Goal: Task Accomplishment & Management: Complete application form

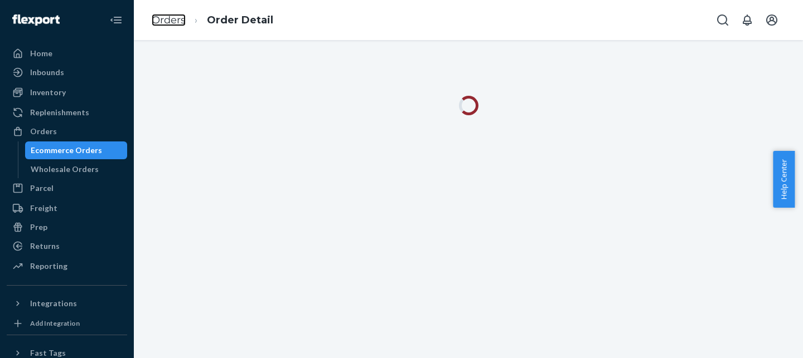
click at [181, 22] on link "Orders" at bounding box center [169, 20] width 34 height 12
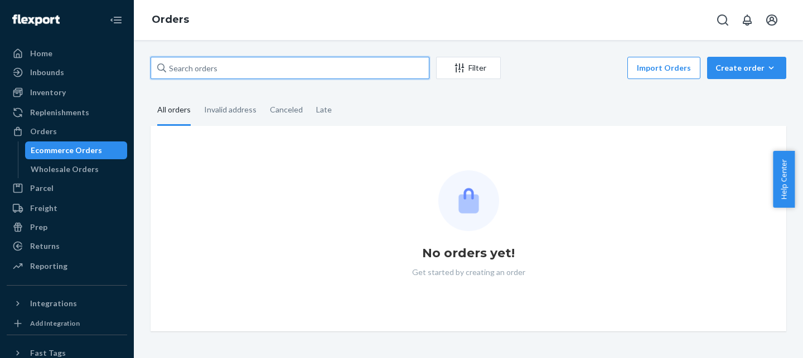
click at [232, 68] on input "text" at bounding box center [290, 68] width 279 height 22
paste input "255041620"
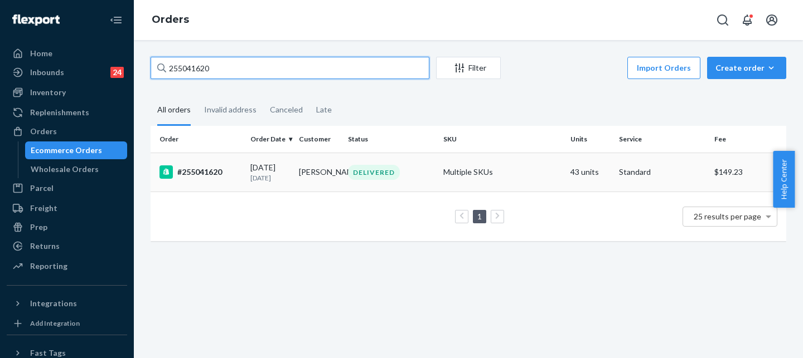
type input "255041620"
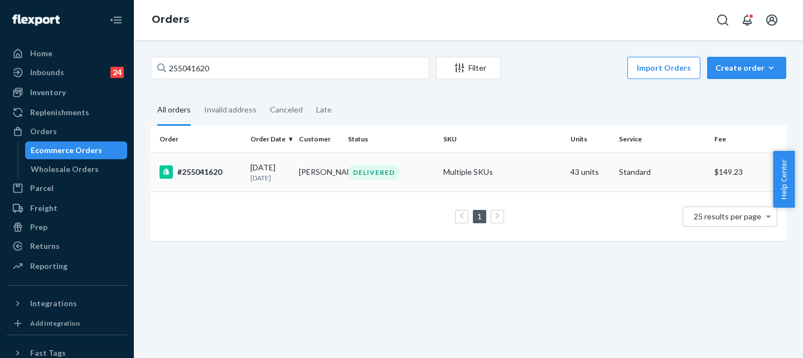
click at [207, 163] on td "#255041620" at bounding box center [198, 172] width 95 height 39
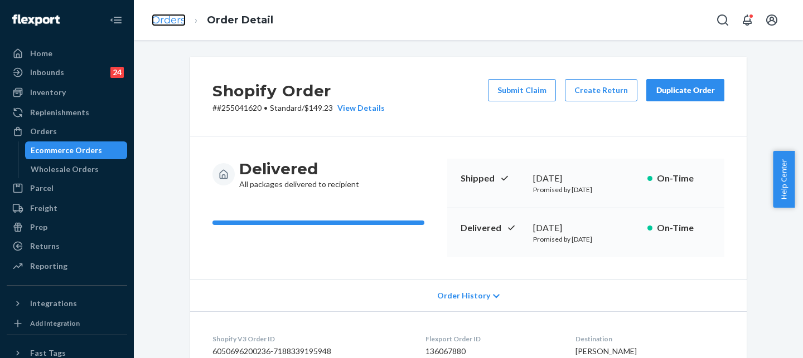
click at [175, 19] on link "Orders" at bounding box center [169, 20] width 34 height 12
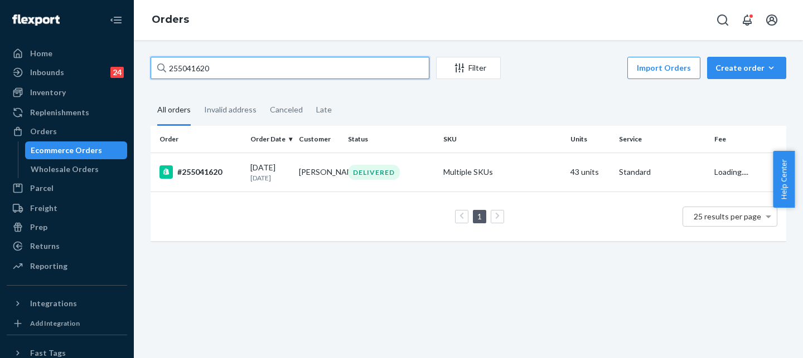
click at [227, 67] on input "255041620" at bounding box center [290, 68] width 279 height 22
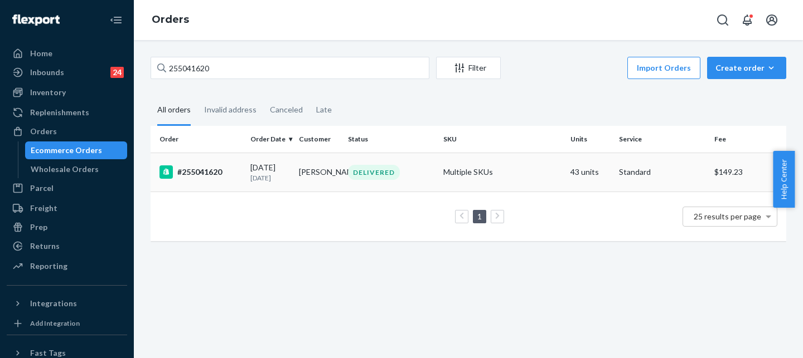
click at [214, 165] on td "#255041620" at bounding box center [198, 172] width 95 height 39
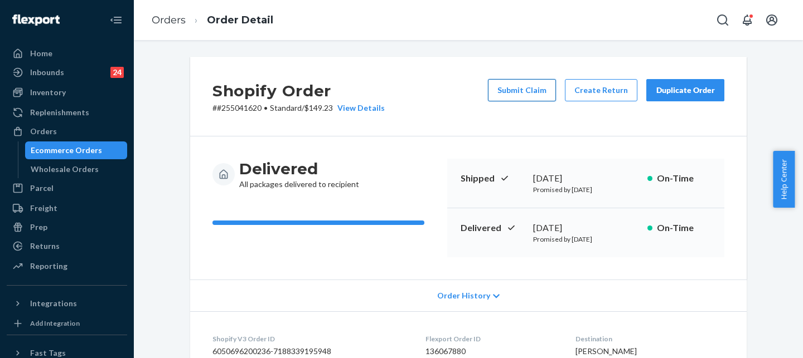
click at [512, 101] on button "Submit Claim" at bounding box center [522, 90] width 68 height 22
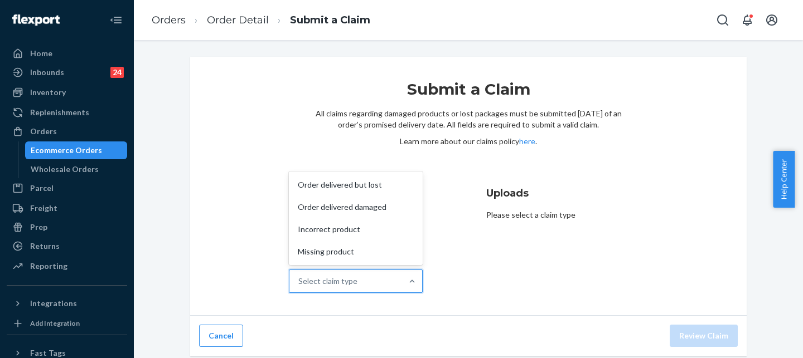
click at [385, 288] on div "Select claim type" at bounding box center [345, 281] width 113 height 22
click at [299, 287] on input "Why are you submitting a claim? option Order delivered but lost focused, 1 of 4…" at bounding box center [298, 281] width 1 height 11
click at [370, 248] on div "Missing product" at bounding box center [355, 252] width 129 height 22
click at [299, 276] on input "Why are you submitting a claim? option Missing product focused, 4 of 4. 4 resul…" at bounding box center [298, 281] width 1 height 11
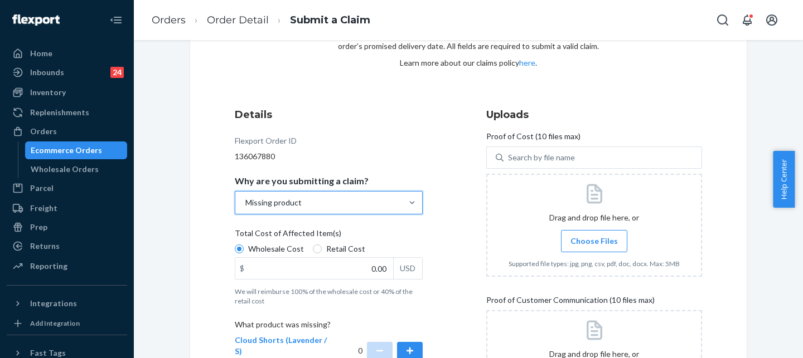
scroll to position [110, 0]
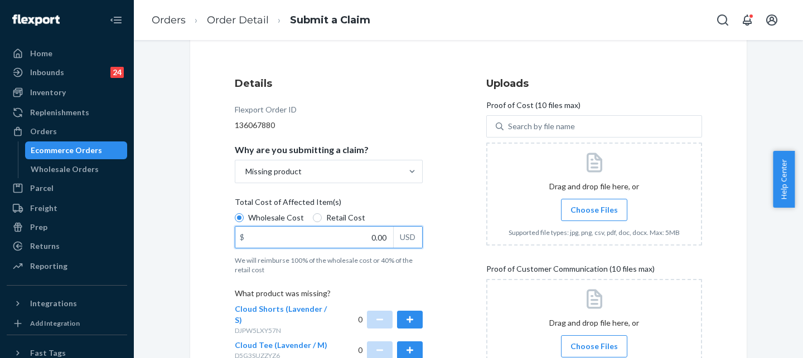
click at [364, 243] on input "0.00" at bounding box center [314, 237] width 158 height 21
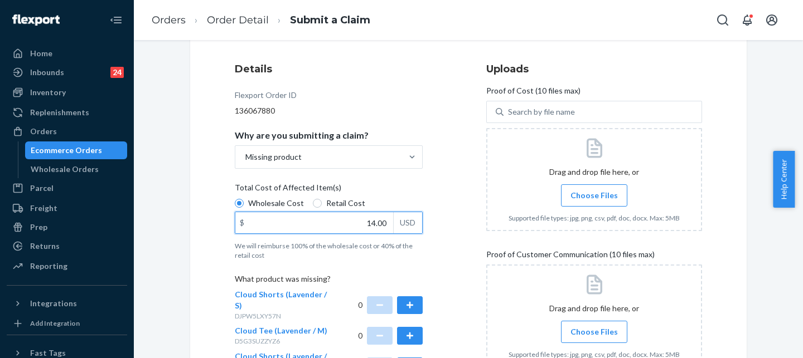
scroll to position [129, 0]
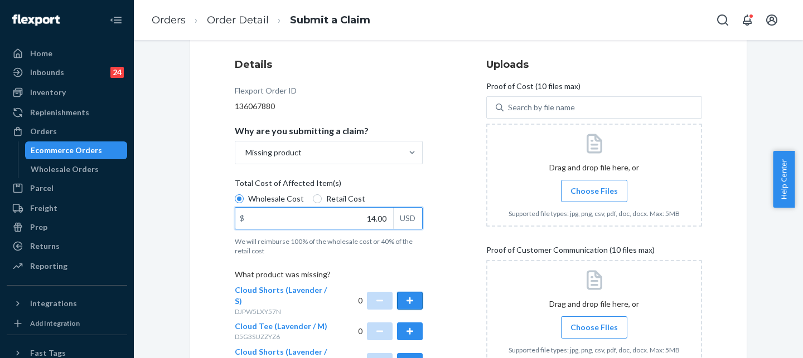
type input "14.00"
click at [413, 293] on button "button" at bounding box center [410, 301] width 26 height 18
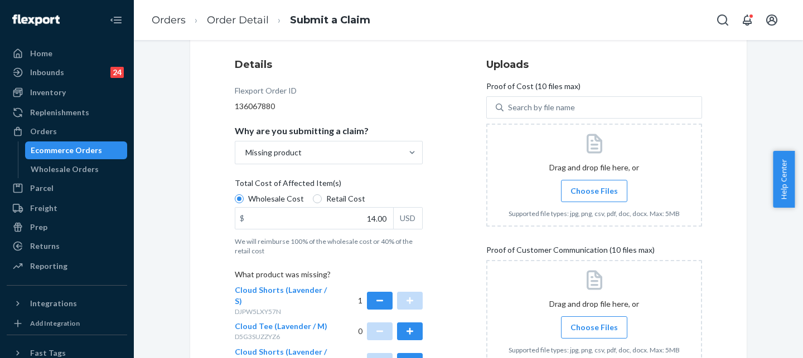
click at [593, 190] on span "Choose Files" at bounding box center [593, 191] width 47 height 11
click at [594, 190] on input "Choose Files" at bounding box center [594, 191] width 1 height 12
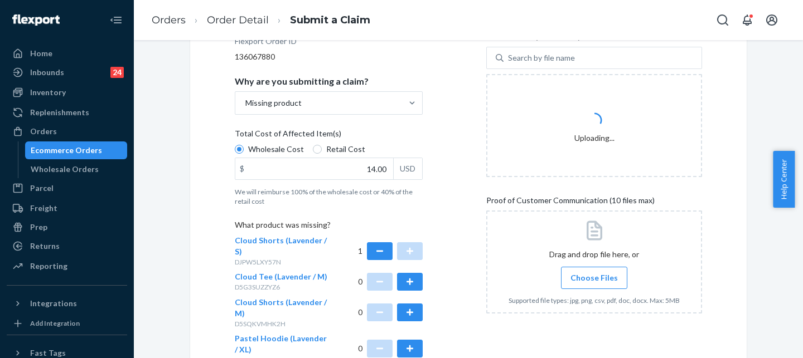
scroll to position [217, 0]
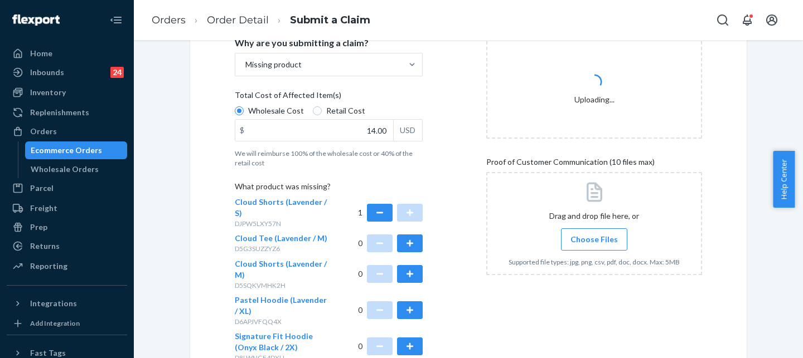
click at [585, 237] on span "Choose Files" at bounding box center [593, 239] width 47 height 11
click at [594, 237] on input "Choose Files" at bounding box center [594, 240] width 1 height 12
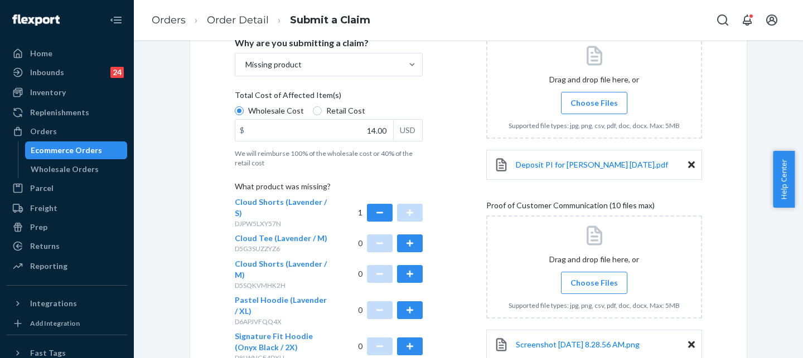
click at [598, 280] on span "Choose Files" at bounding box center [593, 283] width 47 height 11
click at [594, 280] on input "Choose Files" at bounding box center [594, 283] width 1 height 12
click at [599, 288] on span "Choose Files" at bounding box center [593, 283] width 47 height 11
click at [594, 288] on input "Choose Files" at bounding box center [594, 283] width 1 height 12
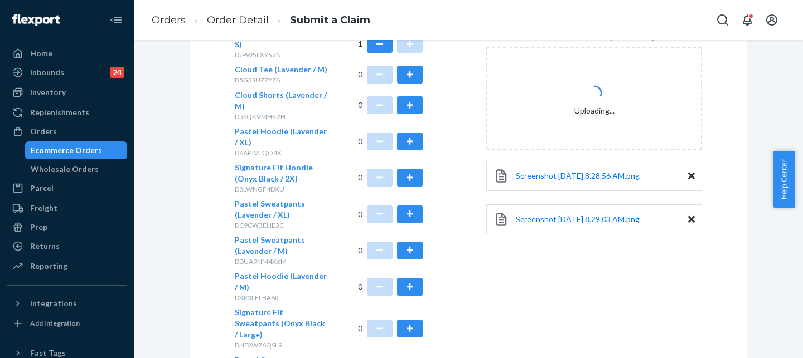
scroll to position [399, 0]
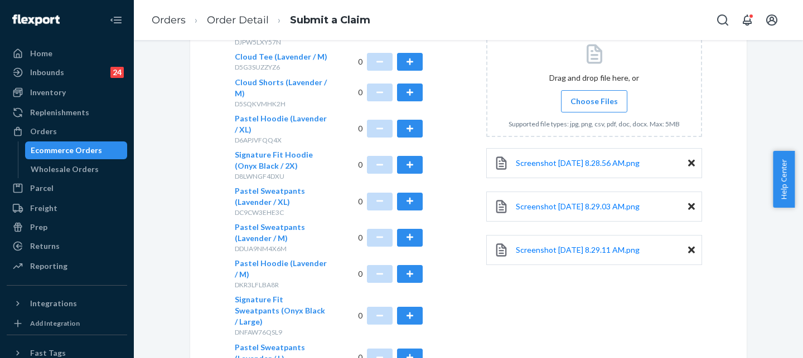
click at [607, 104] on span "Choose Files" at bounding box center [593, 101] width 47 height 11
click at [594, 104] on input "Choose Files" at bounding box center [594, 101] width 1 height 12
click at [585, 98] on span "Choose Files" at bounding box center [593, 101] width 47 height 11
click at [594, 98] on input "Choose Files" at bounding box center [594, 101] width 1 height 12
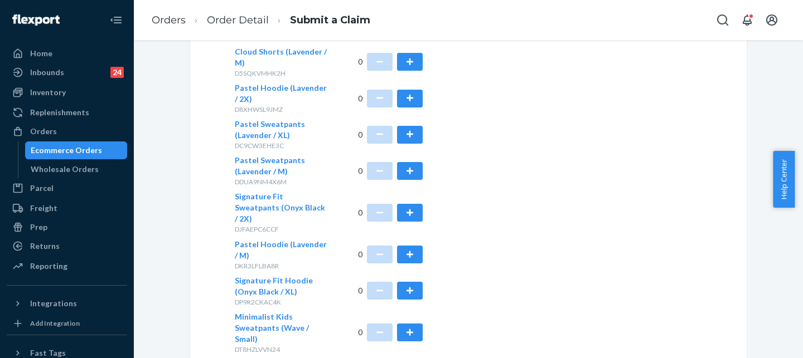
scroll to position [1330, 0]
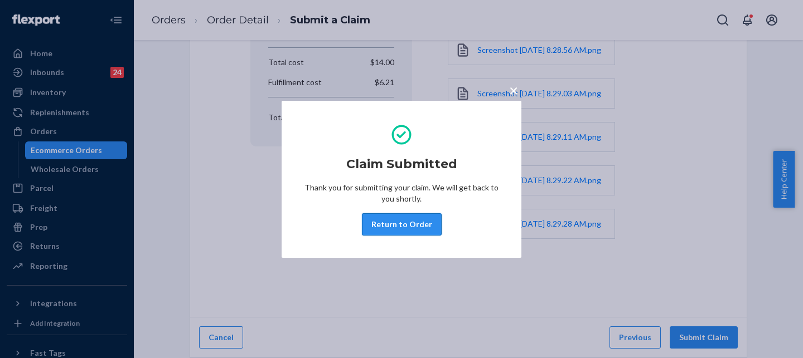
click at [404, 230] on button "Return to Order" at bounding box center [402, 225] width 80 height 22
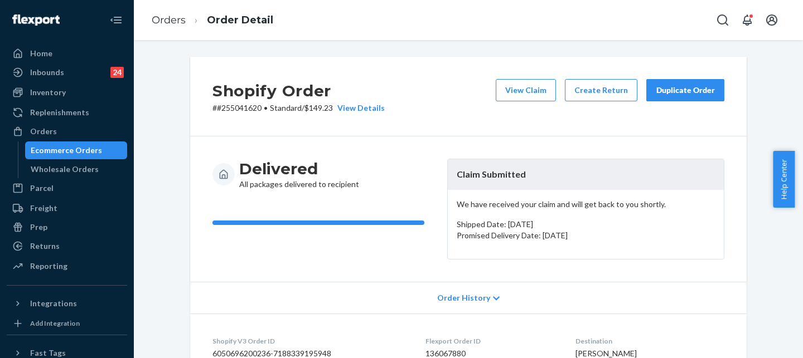
click at [688, 90] on div "Duplicate Order" at bounding box center [685, 90] width 59 height 11
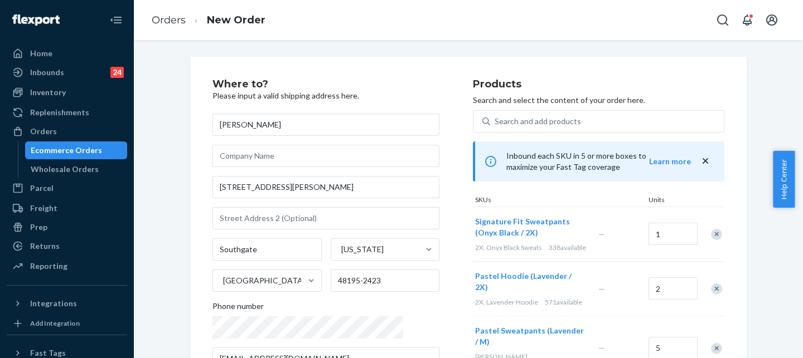
click at [711, 235] on div "Remove Item" at bounding box center [716, 234] width 11 height 11
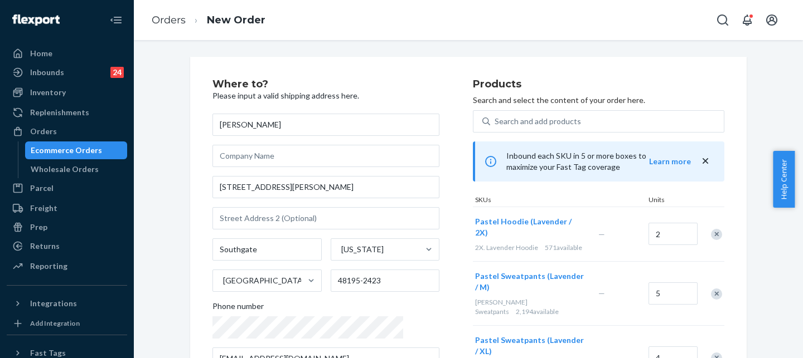
click at [709, 235] on div at bounding box center [710, 235] width 28 height 30
click at [712, 229] on div "Remove Item" at bounding box center [716, 234] width 11 height 11
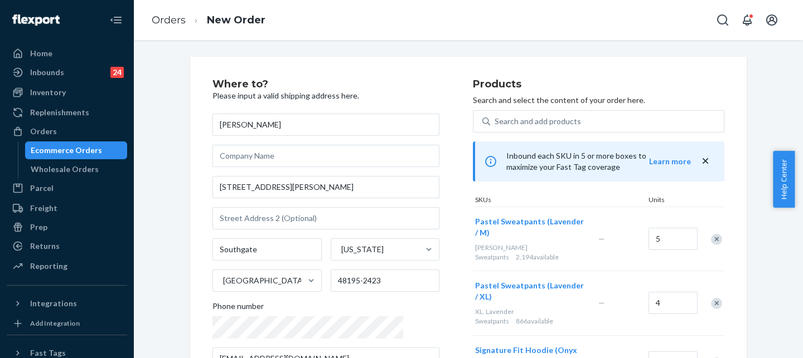
click at [712, 234] on div "Remove Item" at bounding box center [716, 239] width 11 height 11
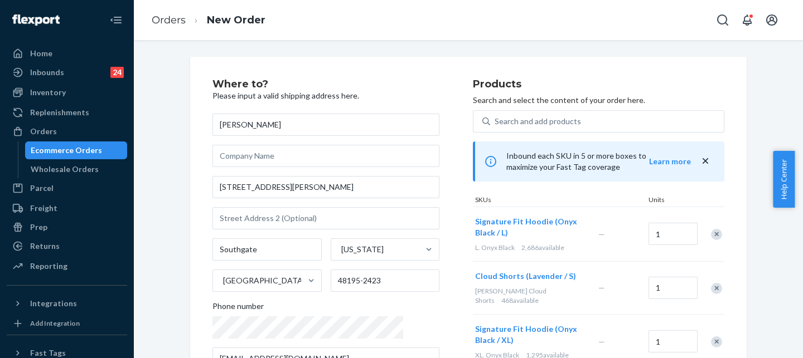
click at [712, 229] on div "Remove Item" at bounding box center [716, 234] width 11 height 11
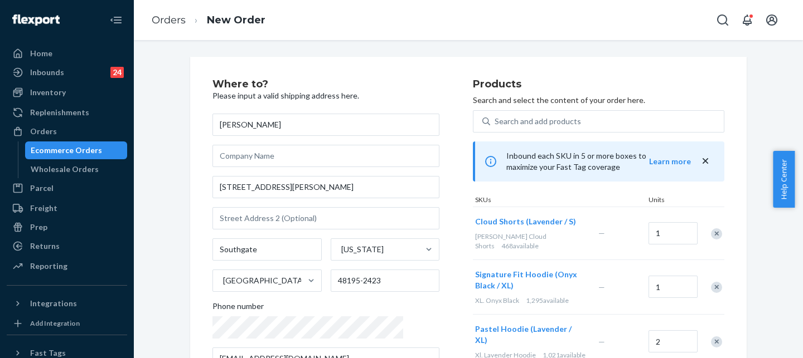
click at [711, 282] on div "Remove Item" at bounding box center [716, 287] width 11 height 11
click at [710, 277] on div at bounding box center [710, 288] width 28 height 30
click at [711, 282] on div "Remove Item" at bounding box center [716, 287] width 11 height 11
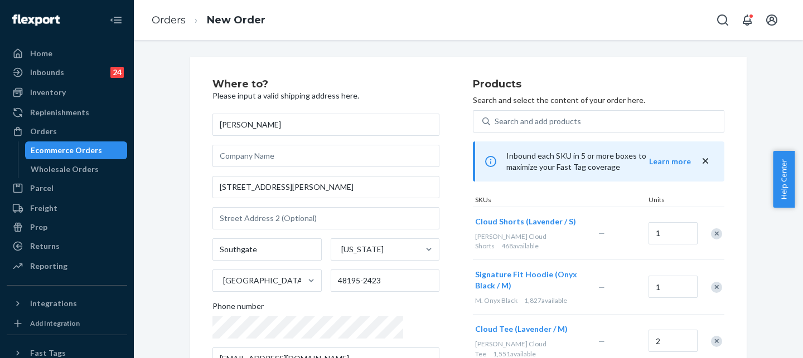
click at [711, 282] on div "Remove Item" at bounding box center [716, 287] width 11 height 11
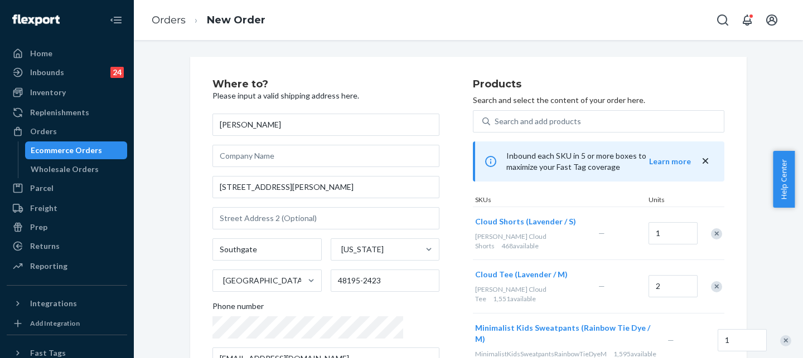
click at [711, 282] on div "Remove Item" at bounding box center [716, 287] width 11 height 11
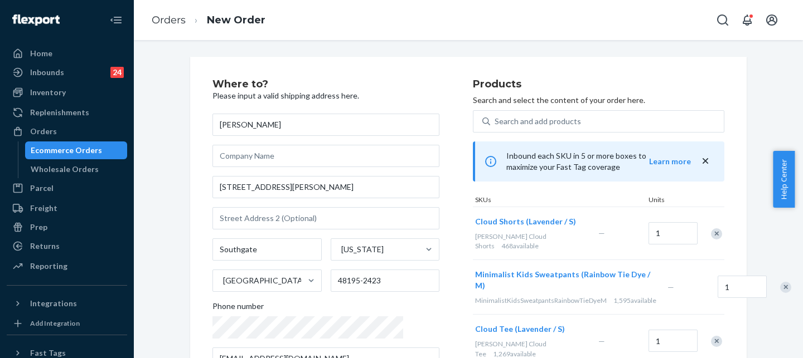
click at [765, 277] on div at bounding box center [779, 288] width 28 height 30
click at [780, 284] on div "Remove Item" at bounding box center [785, 287] width 11 height 11
click at [711, 284] on div at bounding box center [710, 287] width 28 height 30
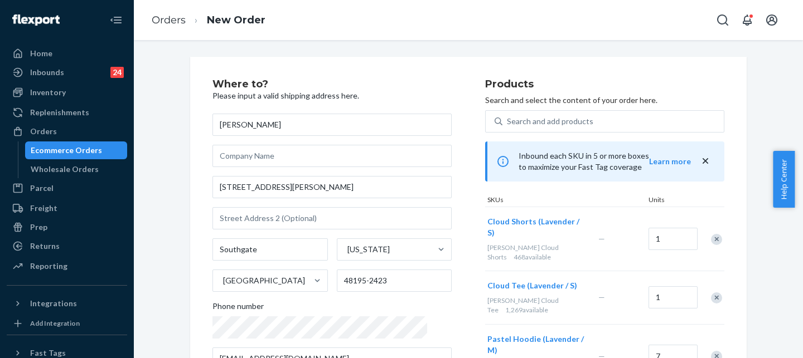
click at [714, 293] on div "Remove Item" at bounding box center [716, 298] width 11 height 11
click at [714, 298] on div "Remove Item" at bounding box center [716, 303] width 11 height 11
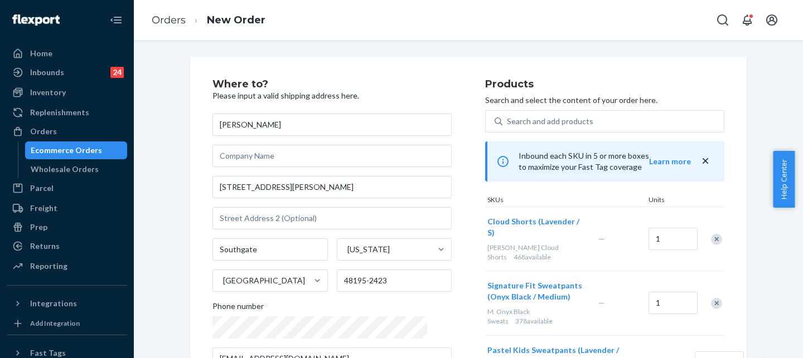
click at [714, 298] on div "Remove Item" at bounding box center [716, 303] width 11 height 11
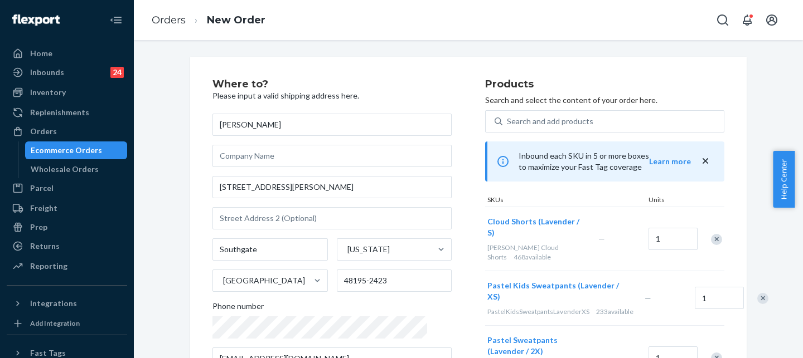
click at [743, 284] on div at bounding box center [757, 299] width 28 height 30
click at [757, 293] on div "Remove Item" at bounding box center [762, 298] width 11 height 11
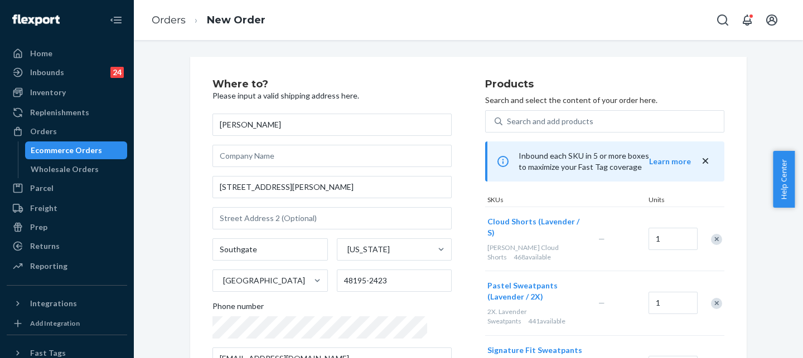
click at [712, 289] on div at bounding box center [710, 304] width 28 height 30
click at [712, 298] on div "Remove Item" at bounding box center [716, 303] width 11 height 11
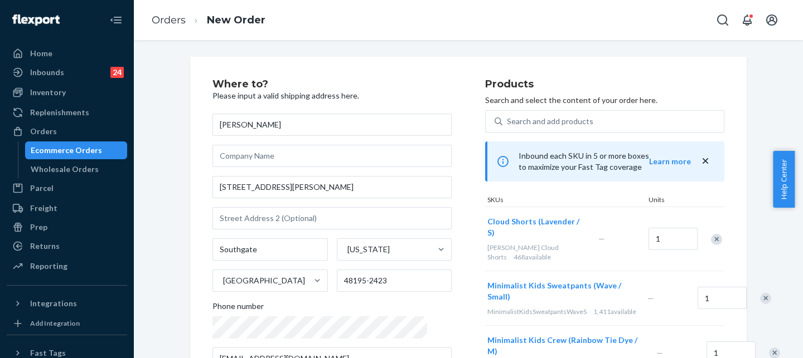
click at [745, 284] on div at bounding box center [759, 299] width 28 height 30
click at [760, 293] on div "Remove Item" at bounding box center [765, 298] width 11 height 11
click at [769, 293] on div "Remove Item" at bounding box center [774, 298] width 11 height 11
click at [766, 293] on div "Remove Item" at bounding box center [771, 298] width 11 height 11
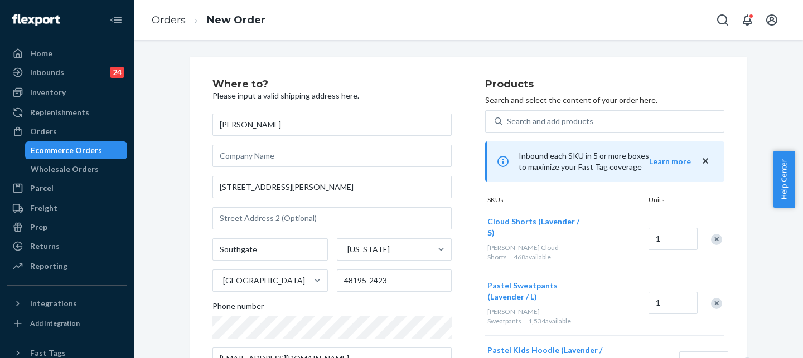
click at [714, 289] on div at bounding box center [710, 304] width 28 height 30
click at [715, 298] on div "Remove Item" at bounding box center [716, 303] width 11 height 11
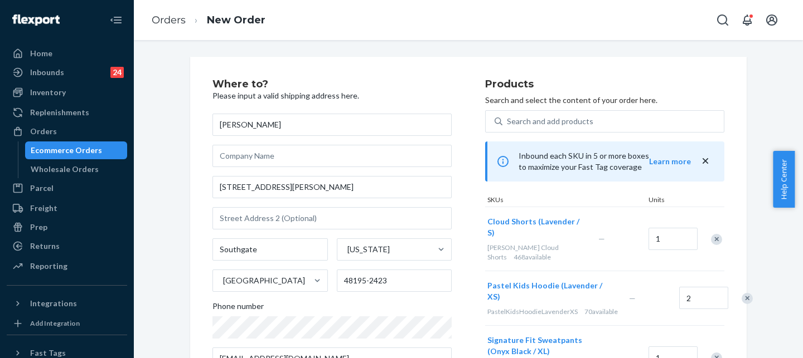
click at [742, 293] on div "Remove Item" at bounding box center [747, 298] width 11 height 11
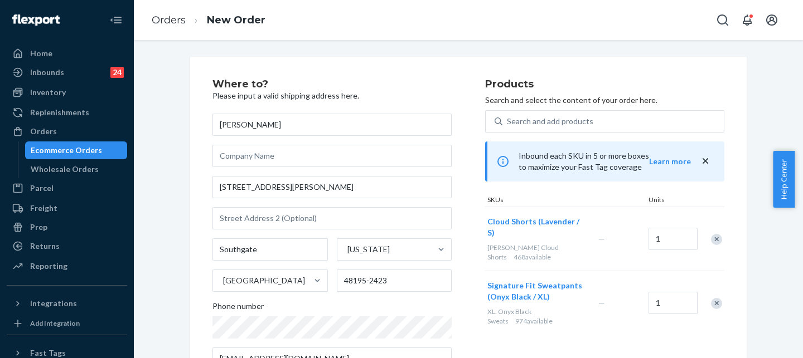
click at [715, 298] on div "Remove Item" at bounding box center [716, 303] width 11 height 11
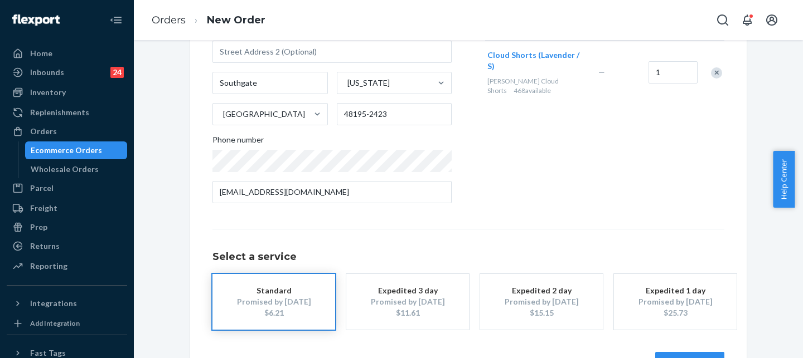
scroll to position [205, 0]
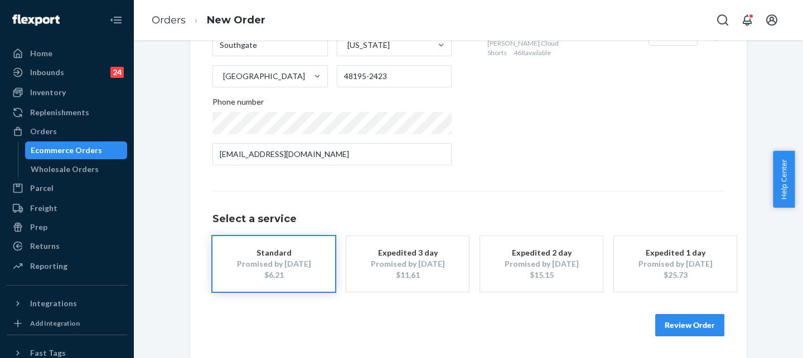
click at [675, 326] on button "Review Order" at bounding box center [689, 325] width 69 height 22
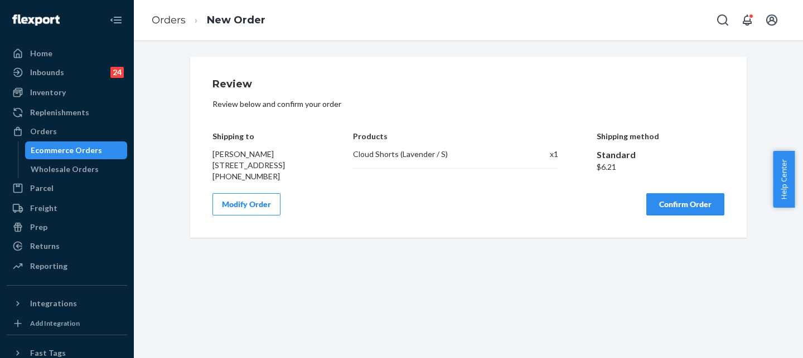
click at [662, 209] on button "Confirm Order" at bounding box center [685, 204] width 78 height 22
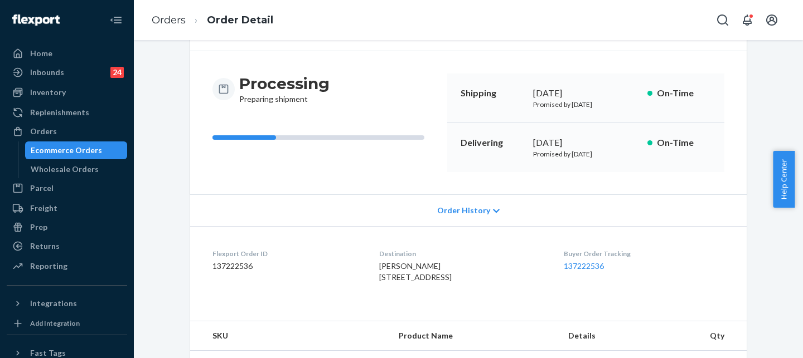
scroll to position [143, 0]
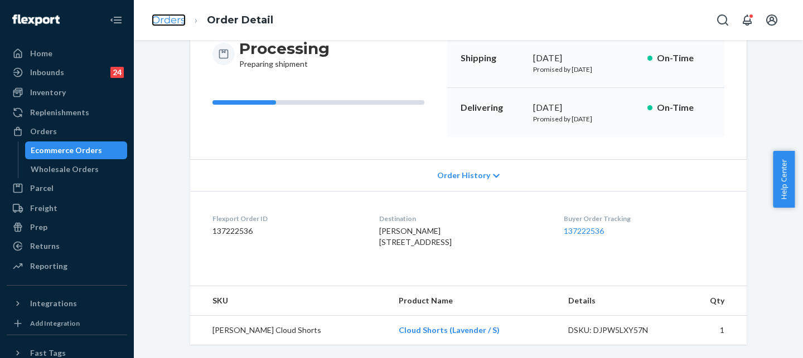
click at [177, 22] on link "Orders" at bounding box center [169, 20] width 34 height 12
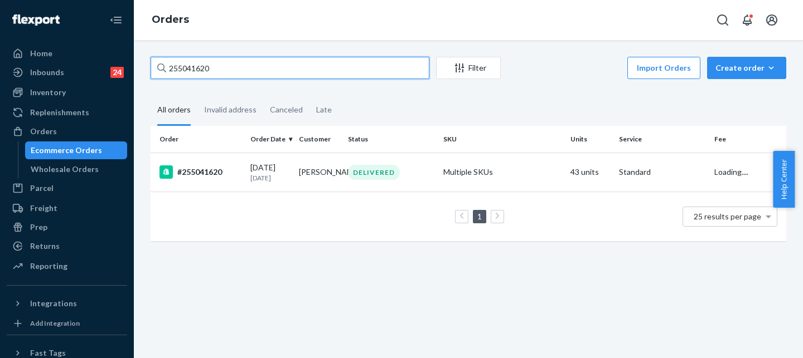
click at [294, 72] on input "255041620" at bounding box center [290, 68] width 279 height 22
paste input "132867"
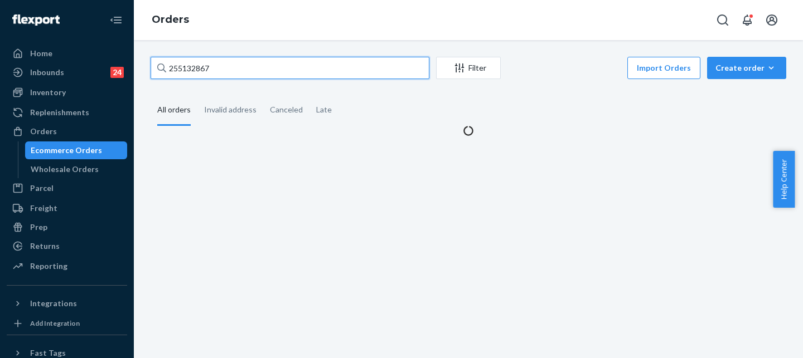
type input "255132867"
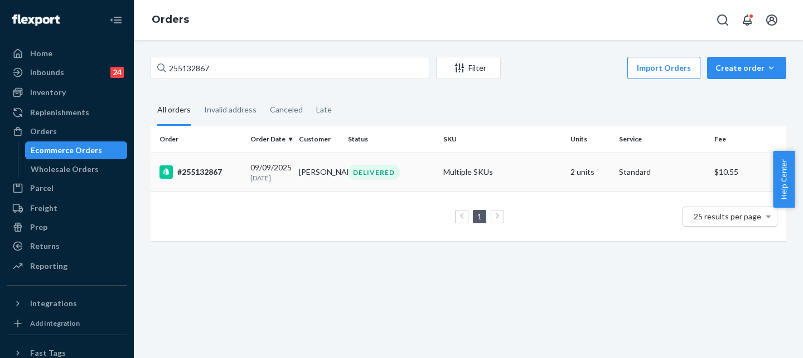
click at [206, 175] on div "#255132867" at bounding box center [200, 172] width 82 height 13
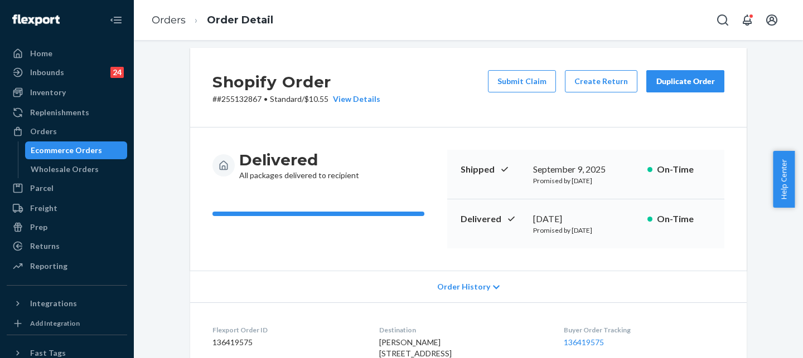
scroll to position [7, 0]
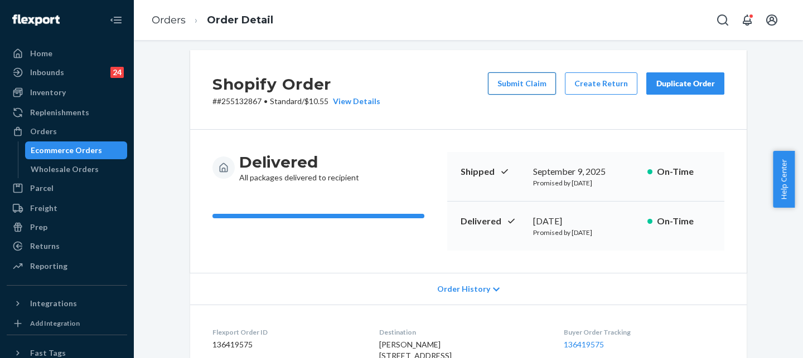
click at [535, 88] on button "Submit Claim" at bounding box center [522, 83] width 68 height 22
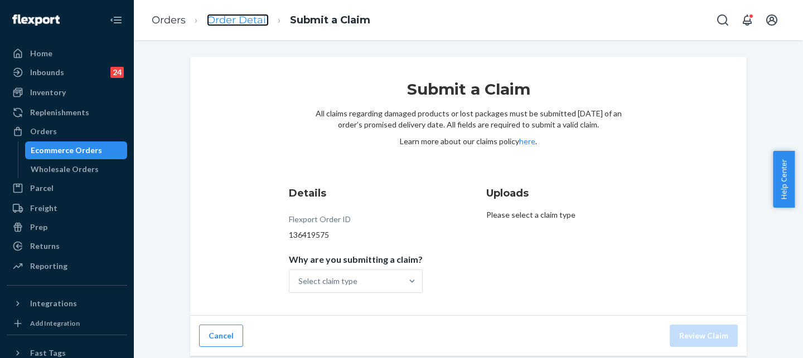
click at [257, 17] on link "Order Detail" at bounding box center [238, 20] width 62 height 12
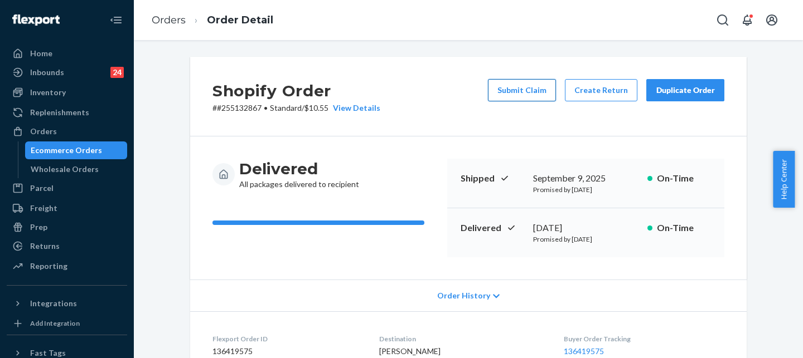
click at [523, 98] on button "Submit Claim" at bounding box center [522, 90] width 68 height 22
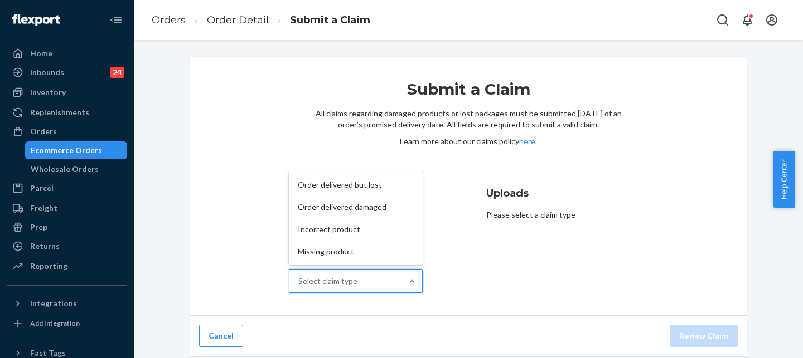
click at [388, 291] on div "Select claim type" at bounding box center [345, 281] width 113 height 22
click at [299, 287] on input "Why are you submitting a claim? option Order delivered but lost focused, 1 of 4…" at bounding box center [298, 281] width 1 height 11
click at [373, 192] on div "Order delivered but lost" at bounding box center [355, 185] width 129 height 22
click at [299, 276] on input "Why are you submitting a claim? option Order delivered but lost focused, 1 of 4…" at bounding box center [298, 281] width 1 height 11
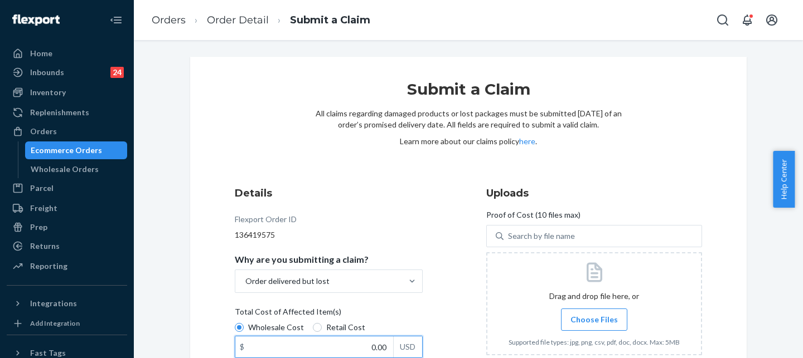
click at [374, 347] on input "0.00" at bounding box center [314, 347] width 158 height 21
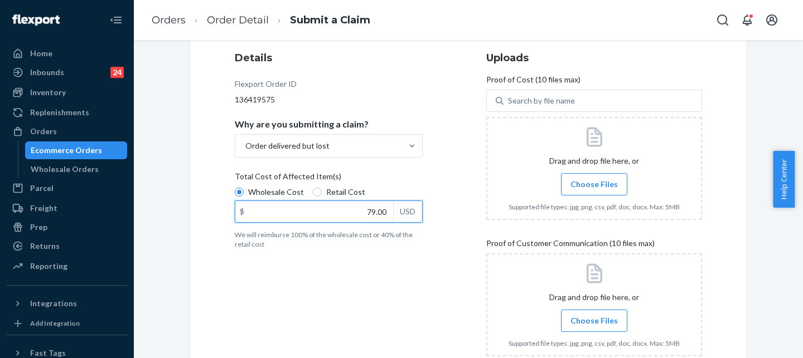
scroll to position [143, 0]
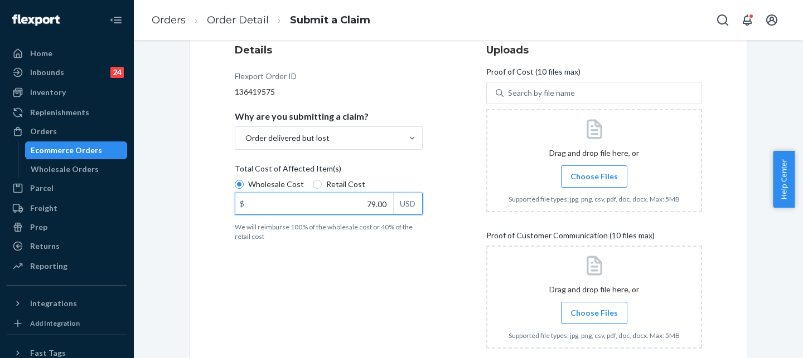
type input "79.00"
click at [600, 182] on label "Choose Files" at bounding box center [594, 177] width 66 height 22
click at [594, 182] on input "Choose Files" at bounding box center [594, 177] width 1 height 12
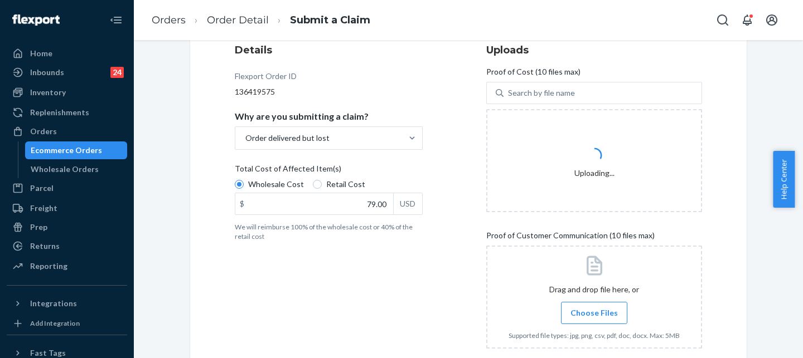
click at [584, 319] on label "Choose Files" at bounding box center [594, 313] width 66 height 22
click at [594, 319] on input "Choose Files" at bounding box center [594, 313] width 1 height 12
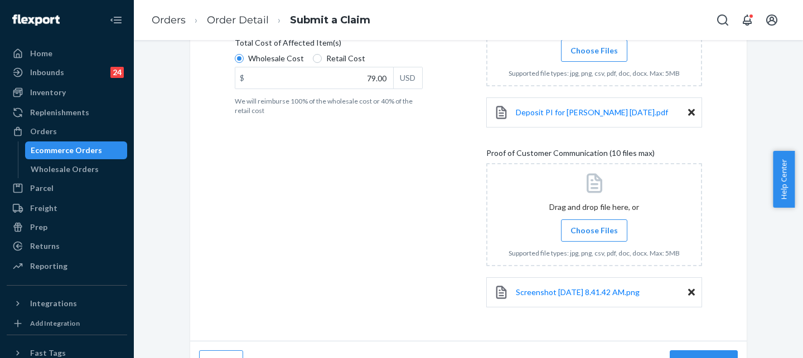
scroll to position [281, 0]
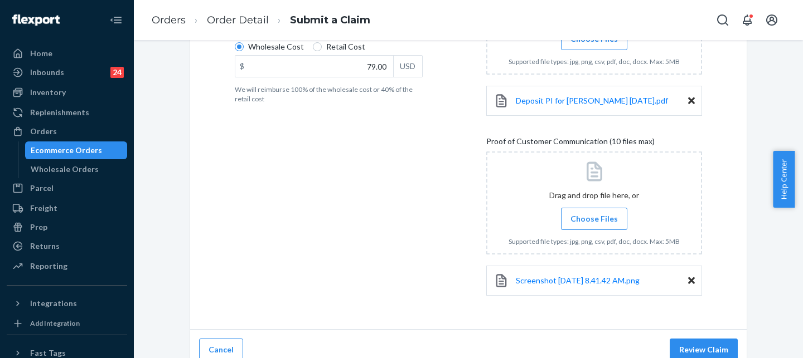
click at [583, 224] on span "Choose Files" at bounding box center [593, 219] width 47 height 11
click at [594, 224] on input "Choose Files" at bounding box center [594, 219] width 1 height 12
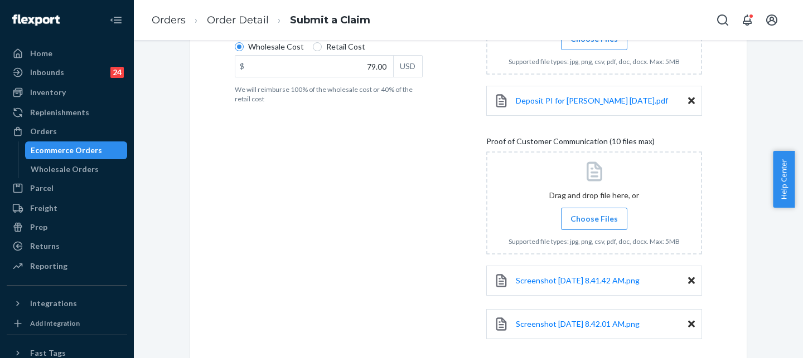
click at [588, 215] on span "Choose Files" at bounding box center [593, 219] width 47 height 11
click at [594, 215] on input "Choose Files" at bounding box center [594, 219] width 1 height 12
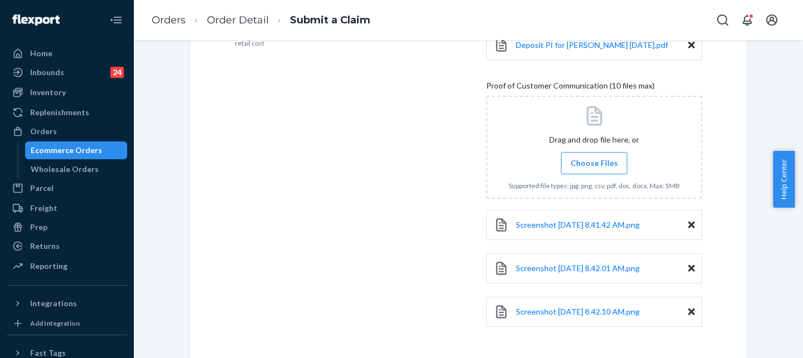
scroll to position [380, 0]
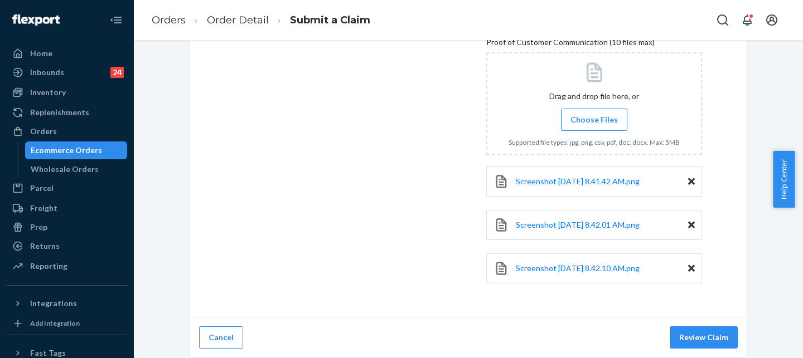
click at [598, 124] on span "Choose Files" at bounding box center [593, 119] width 47 height 11
click at [594, 124] on input "Choose Files" at bounding box center [594, 120] width 1 height 12
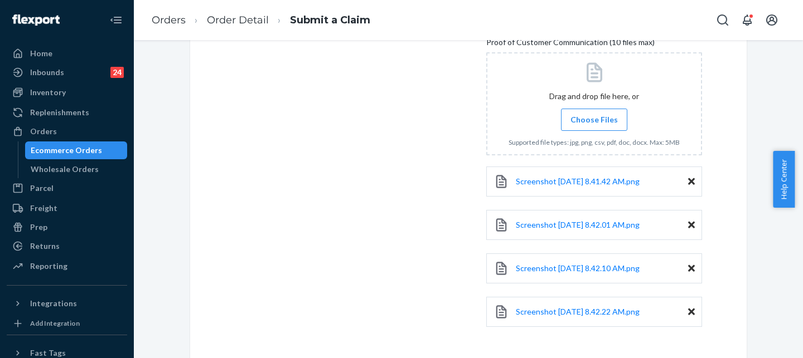
click at [586, 117] on span "Choose Files" at bounding box center [593, 119] width 47 height 11
click at [594, 117] on input "Choose Files" at bounding box center [594, 120] width 1 height 12
click at [598, 113] on label "Choose Files" at bounding box center [594, 120] width 66 height 22
click at [594, 114] on input "Choose Files" at bounding box center [594, 120] width 1 height 12
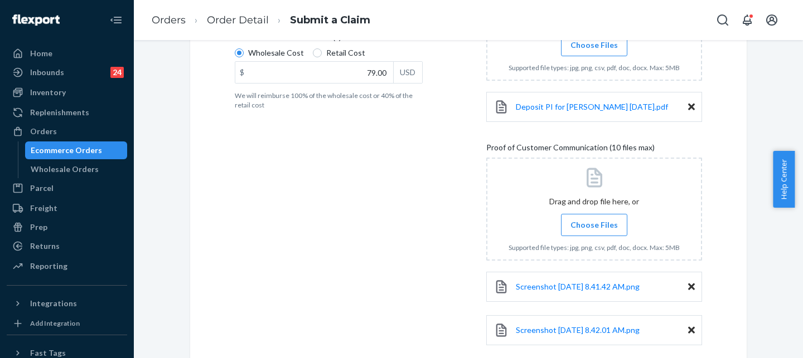
scroll to position [277, 0]
click at [581, 225] on span "Choose Files" at bounding box center [593, 223] width 47 height 11
click at [594, 225] on input "Choose Files" at bounding box center [594, 223] width 1 height 12
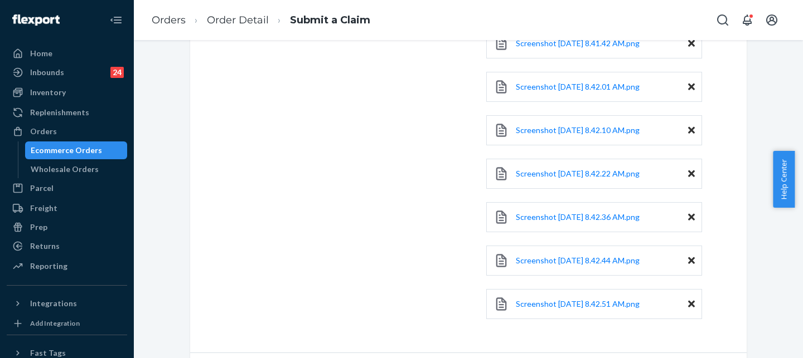
scroll to position [554, 0]
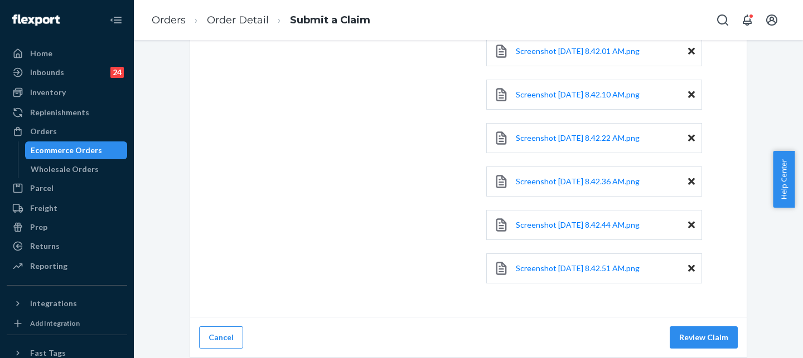
click at [692, 351] on div "Cancel Review Claim" at bounding box center [468, 338] width 556 height 41
click at [691, 337] on button "Review Claim" at bounding box center [704, 338] width 68 height 22
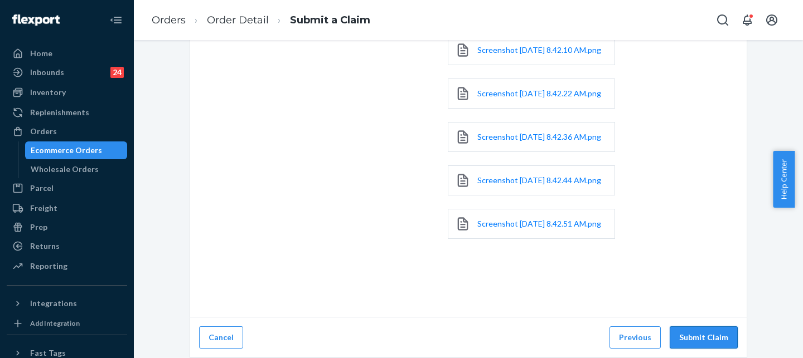
click at [693, 331] on button "Submit Claim" at bounding box center [704, 338] width 68 height 22
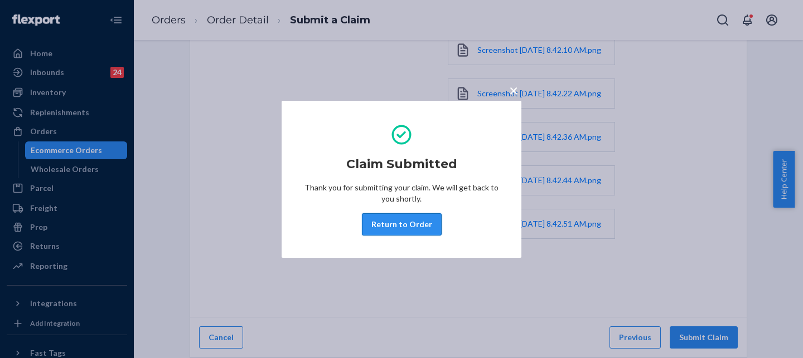
click at [396, 224] on button "Return to Order" at bounding box center [402, 225] width 80 height 22
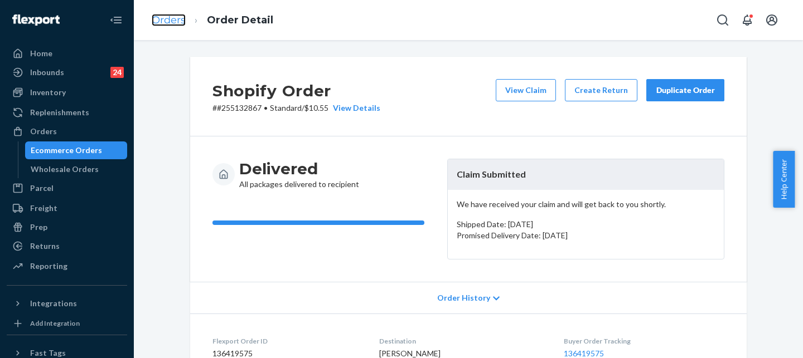
click at [166, 15] on link "Orders" at bounding box center [169, 20] width 34 height 12
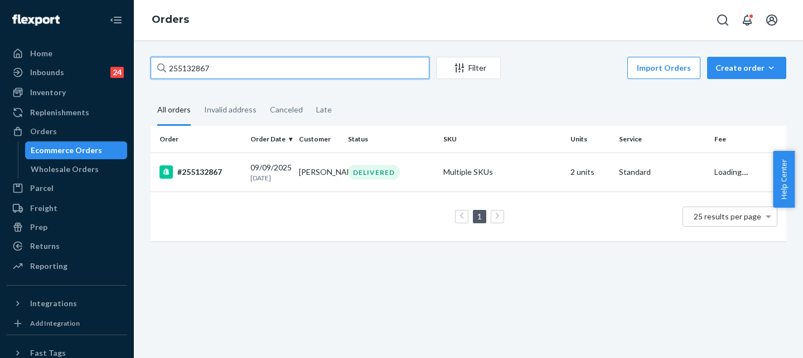
click at [217, 71] on input "255132867" at bounding box center [290, 68] width 279 height 22
paste input "[PERSON_NAME]"
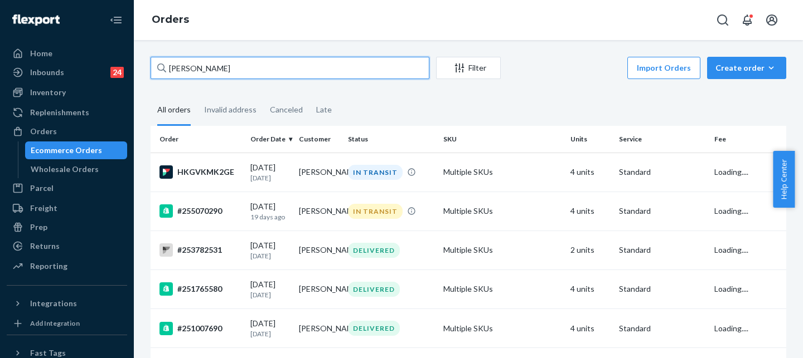
type input "[PERSON_NAME]"
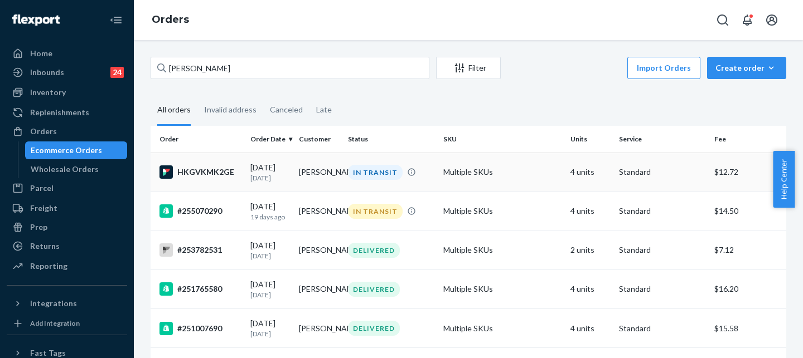
click at [219, 171] on div "HKGVKMK2GE" at bounding box center [200, 172] width 82 height 13
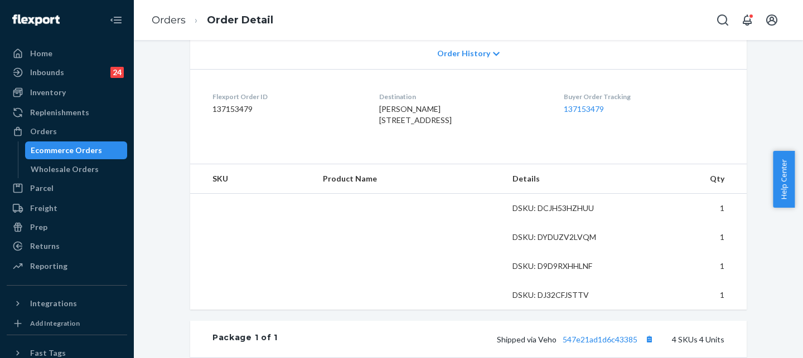
scroll to position [243, 0]
click at [582, 106] on link "137153479" at bounding box center [584, 108] width 40 height 9
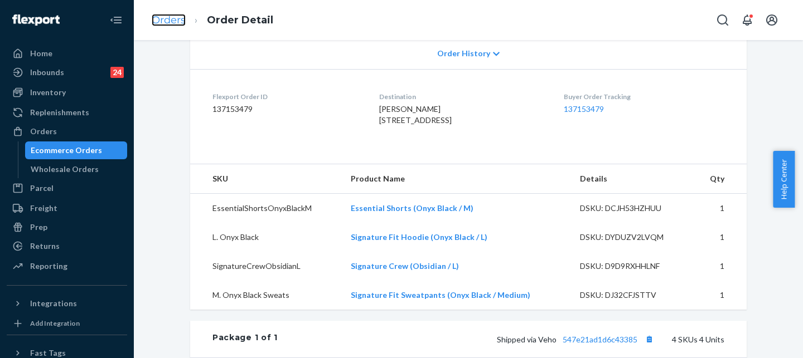
click at [166, 17] on link "Orders" at bounding box center [169, 20] width 34 height 12
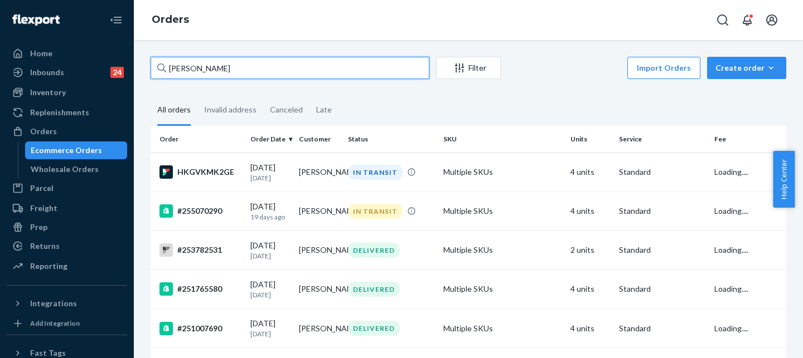
click at [254, 57] on input "[PERSON_NAME]" at bounding box center [290, 68] width 279 height 22
click at [254, 65] on input "[PERSON_NAME]" at bounding box center [290, 68] width 279 height 22
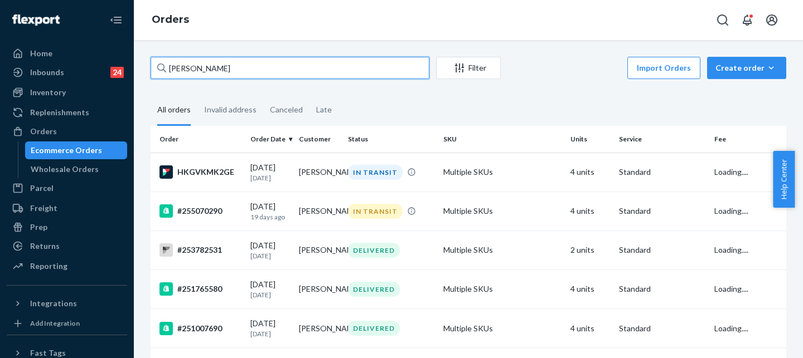
click at [254, 65] on input "[PERSON_NAME]" at bounding box center [290, 68] width 279 height 22
paste input "#255201328"
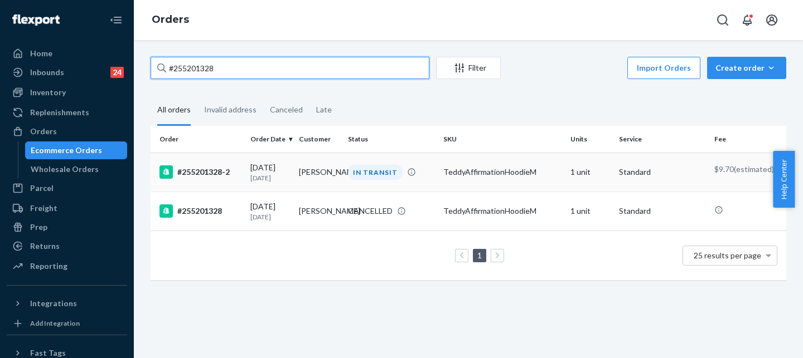
type input "#255201328"
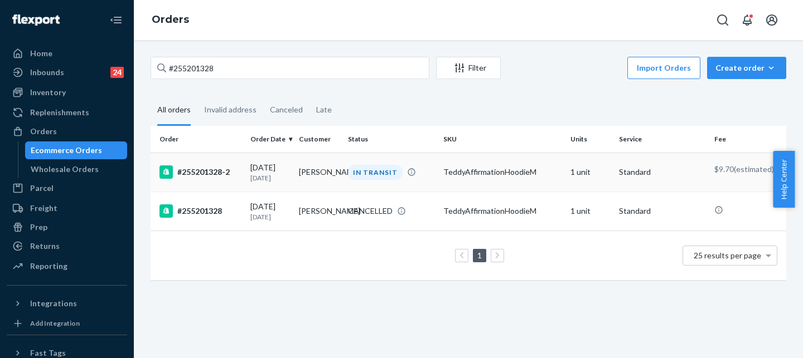
click at [203, 172] on div "#255201328-2" at bounding box center [200, 172] width 82 height 13
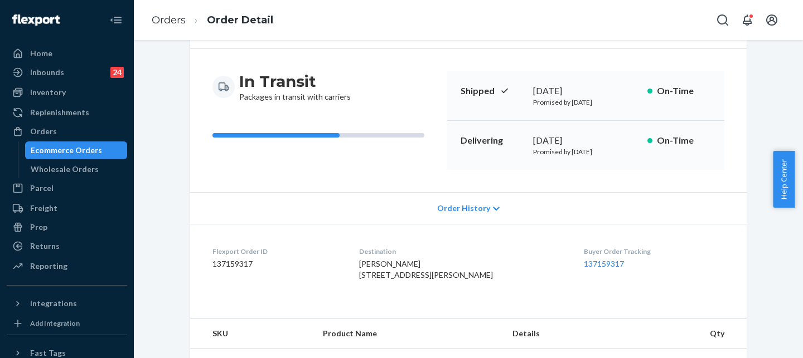
scroll to position [125, 0]
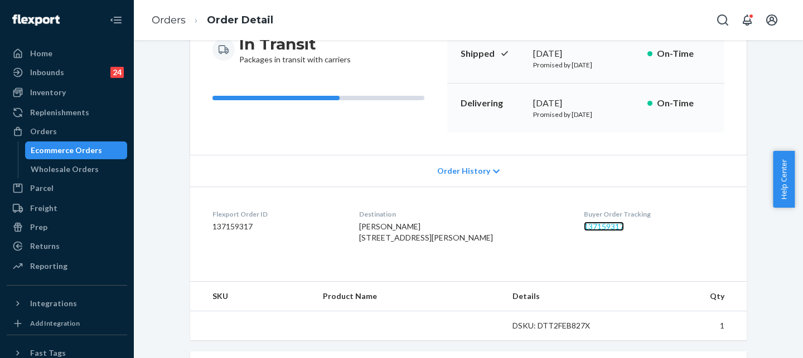
click at [595, 223] on link "137159317" at bounding box center [604, 226] width 40 height 9
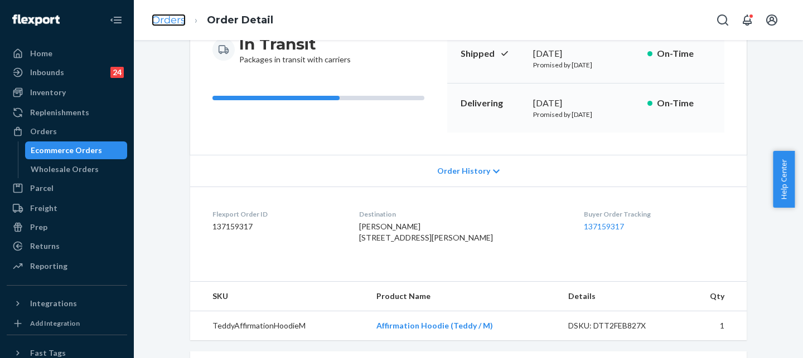
click at [170, 25] on link "Orders" at bounding box center [169, 20] width 34 height 12
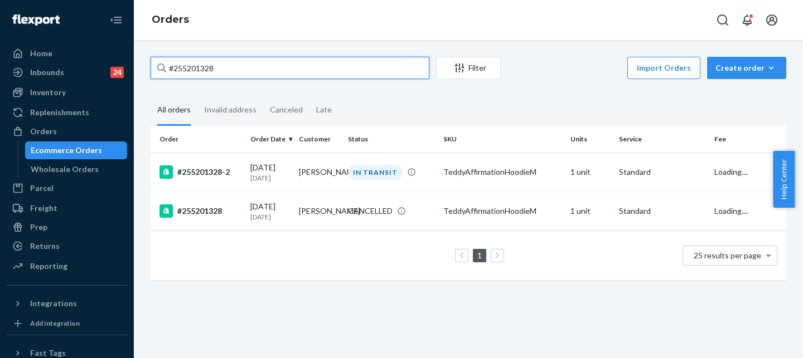
click at [234, 66] on input "#255201328" at bounding box center [290, 68] width 279 height 22
click at [234, 65] on input "#255201328" at bounding box center [290, 68] width 279 height 22
paste input "172423"
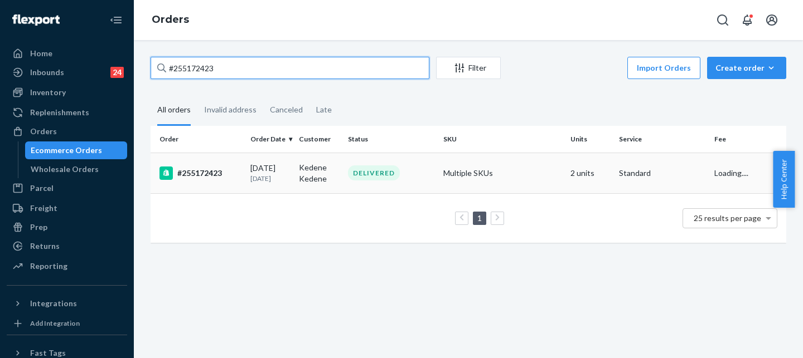
type input "#255172423"
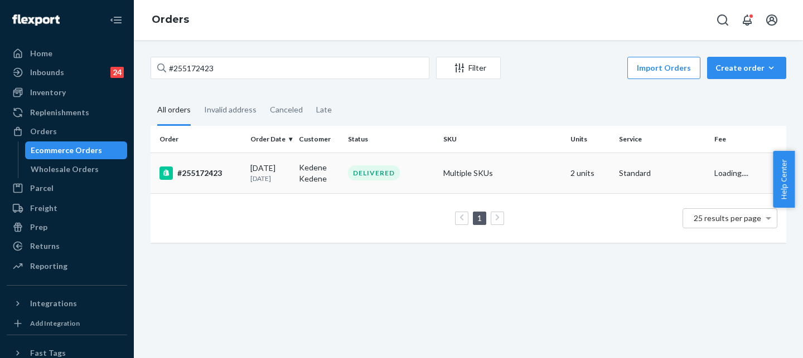
click at [202, 176] on div "#255172423" at bounding box center [200, 173] width 82 height 13
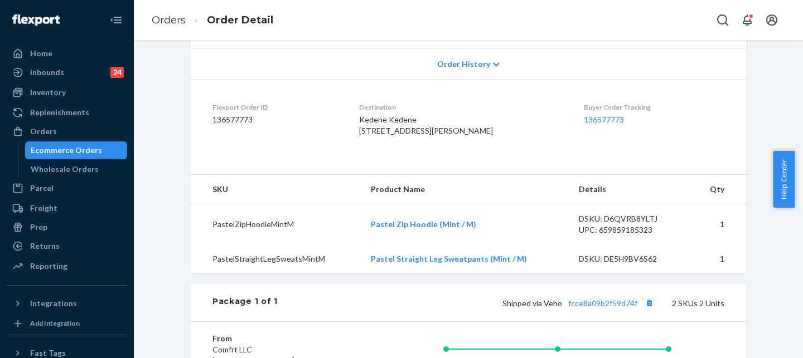
scroll to position [245, 0]
